Goal: Task Accomplishment & Management: Manage account settings

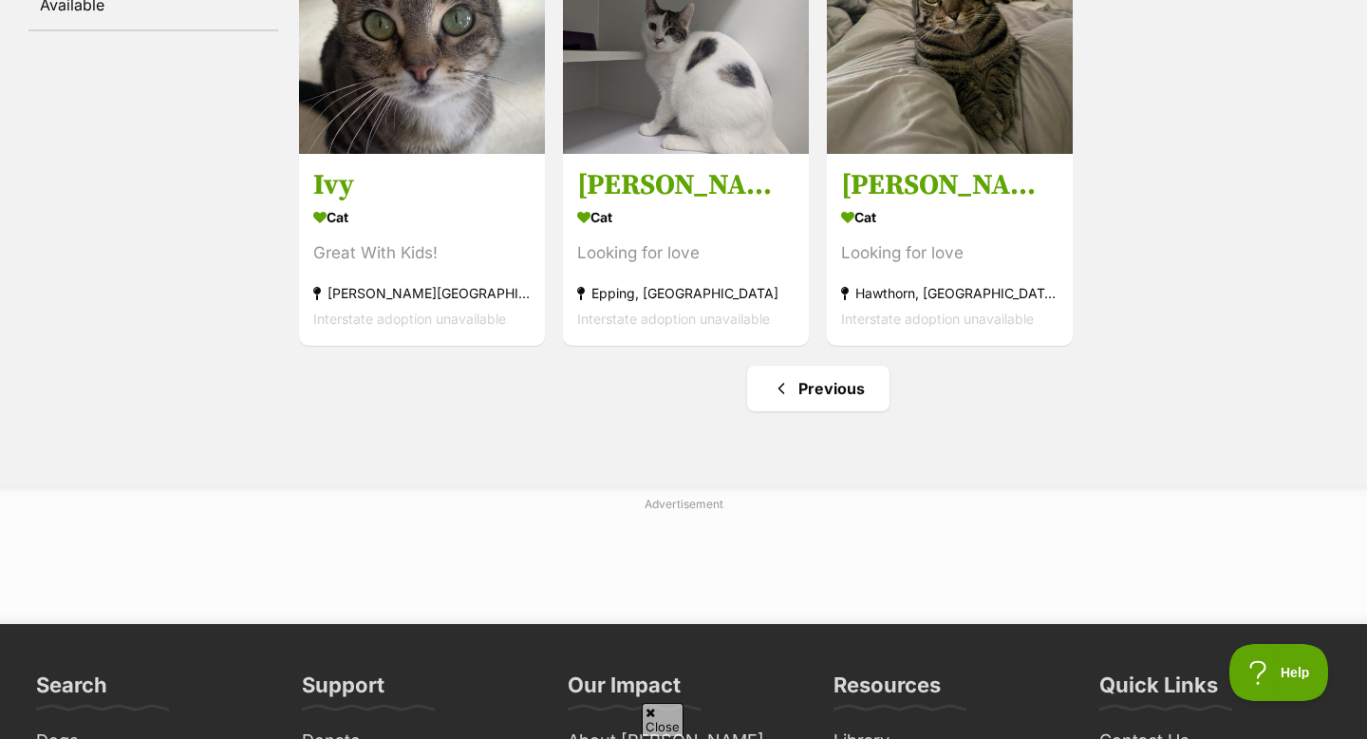
scroll to position [612, 0]
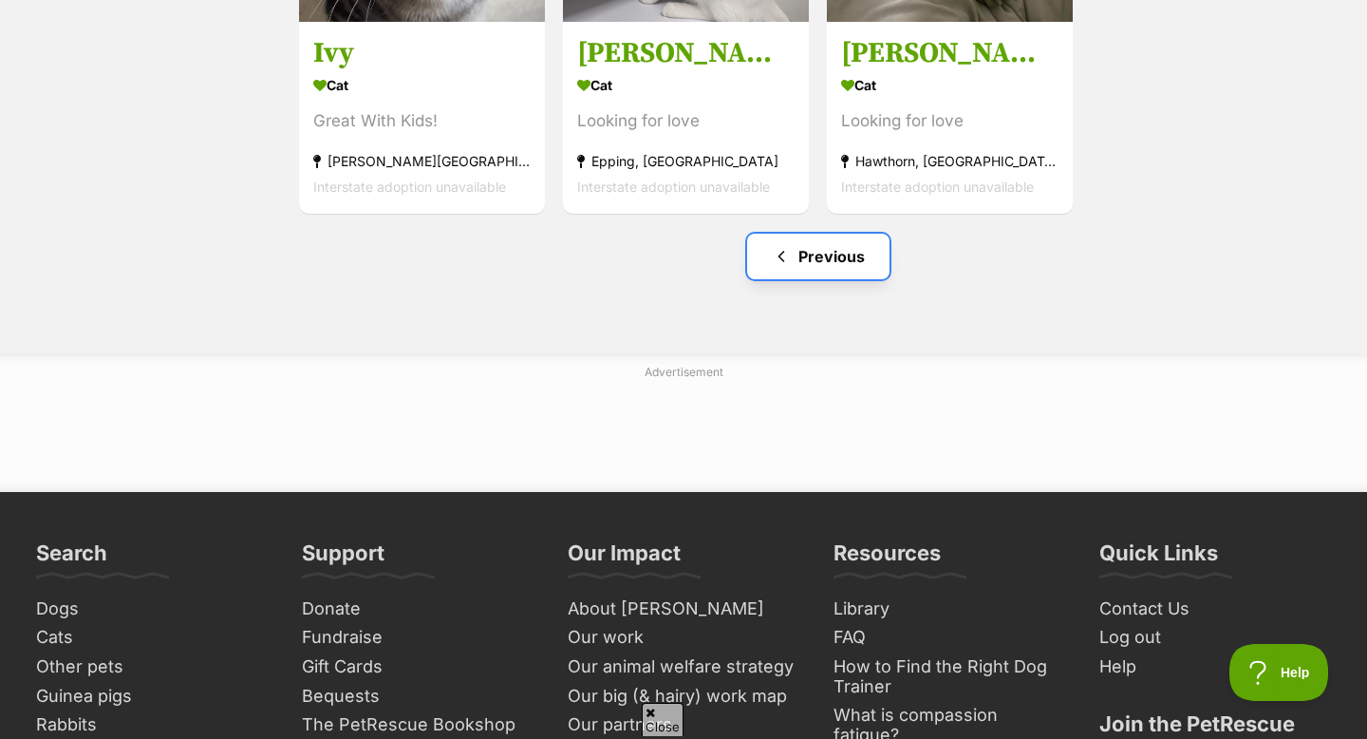
click at [847, 256] on link "Previous" at bounding box center [818, 257] width 142 height 46
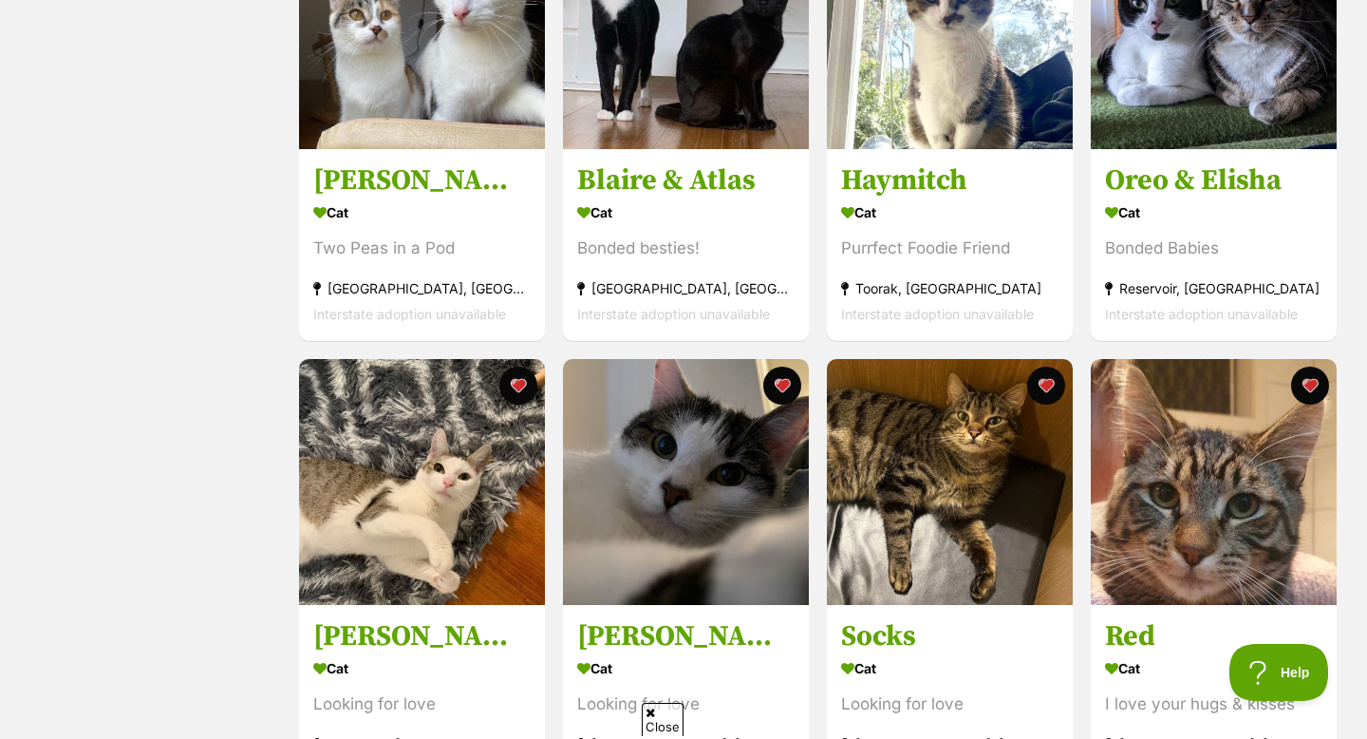
scroll to position [5390, 0]
